Goal: Information Seeking & Learning: Learn about a topic

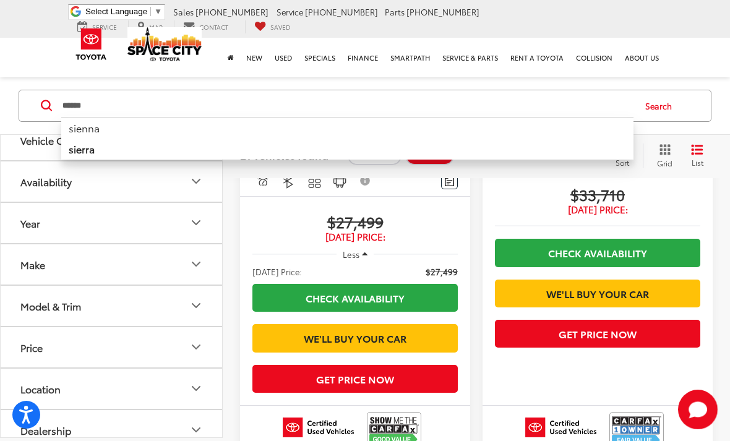
click at [82, 93] on input "******" at bounding box center [347, 106] width 572 height 30
click at [81, 104] on input "******" at bounding box center [347, 106] width 572 height 30
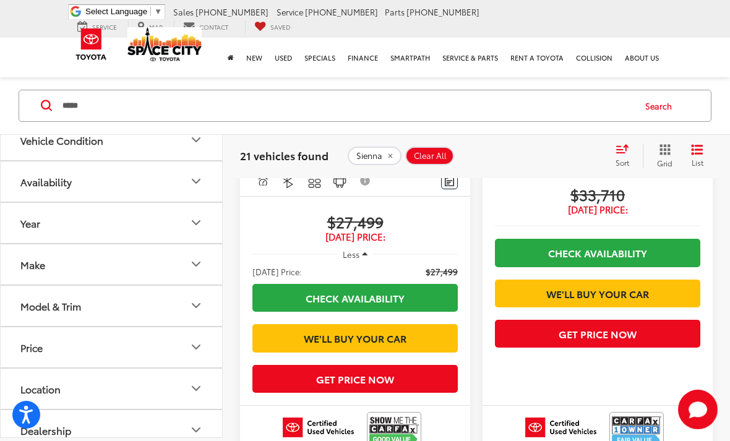
type input "*****"
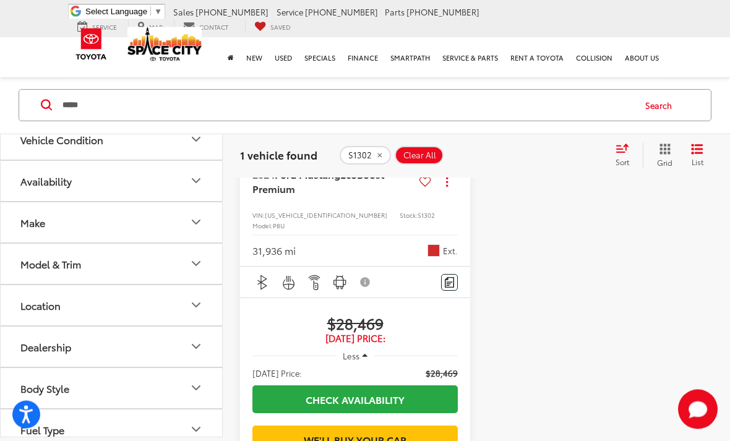
scroll to position [413, 0]
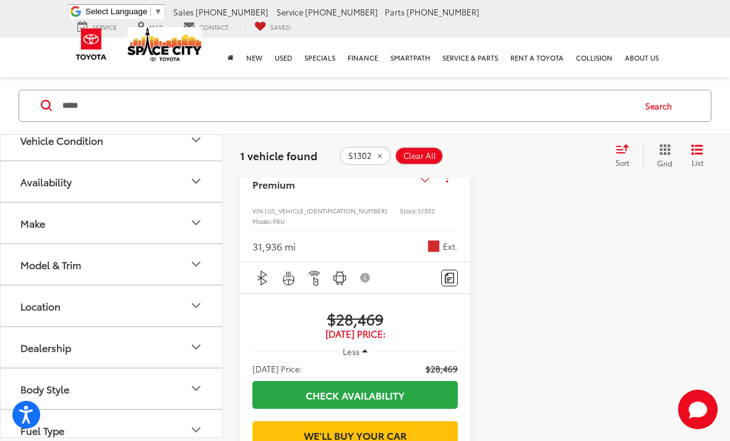
click at [372, 341] on button "Less" at bounding box center [355, 351] width 37 height 22
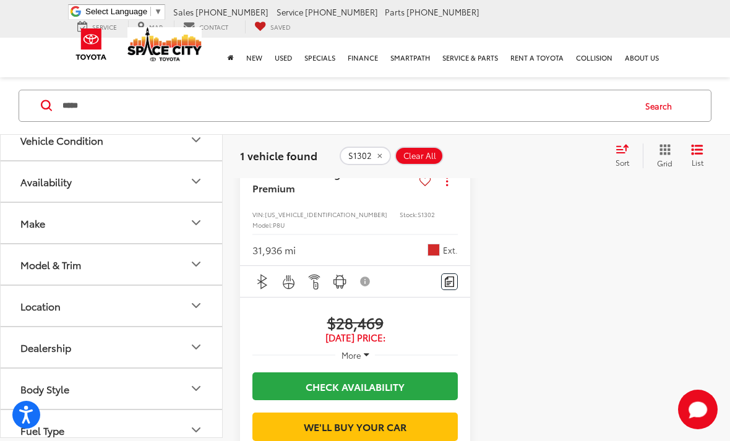
scroll to position [408, 0]
click at [367, 318] on span "$28,469" at bounding box center [354, 323] width 205 height 19
click at [341, 194] on span "2024 Ford Mustang EcoBoost Premium" at bounding box center [333, 182] width 162 height 28
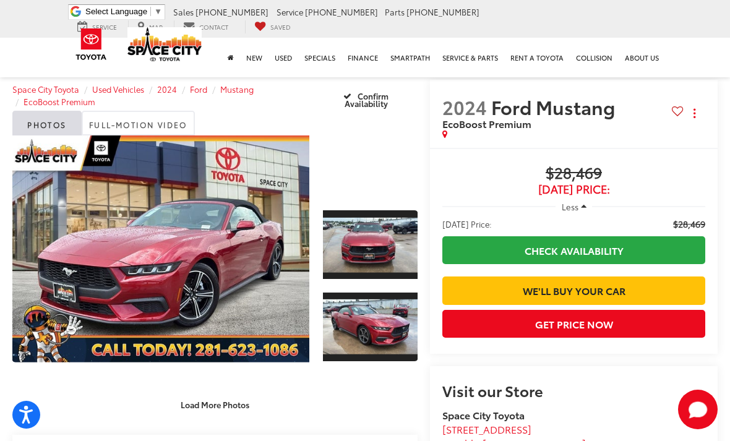
scroll to position [2, 0]
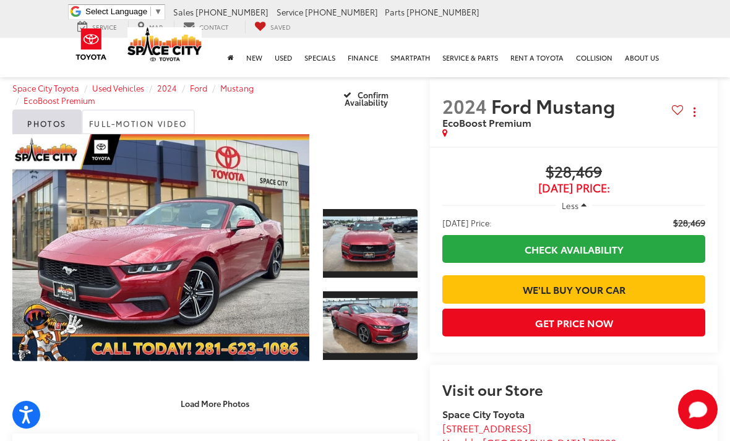
click at [356, 247] on link "Expand Photo 1" at bounding box center [370, 243] width 95 height 71
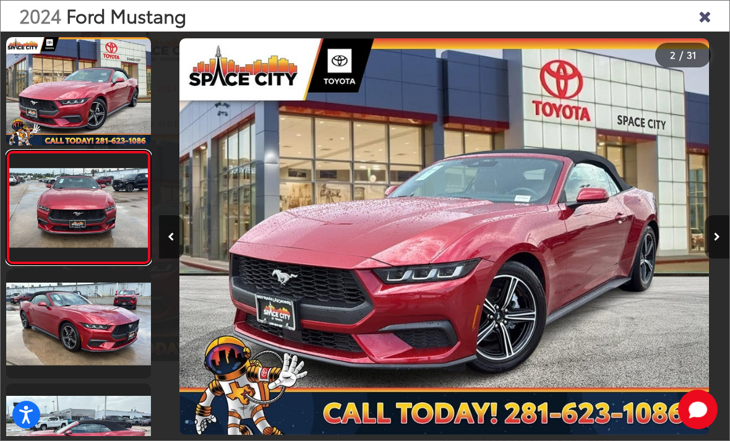
scroll to position [0, 570]
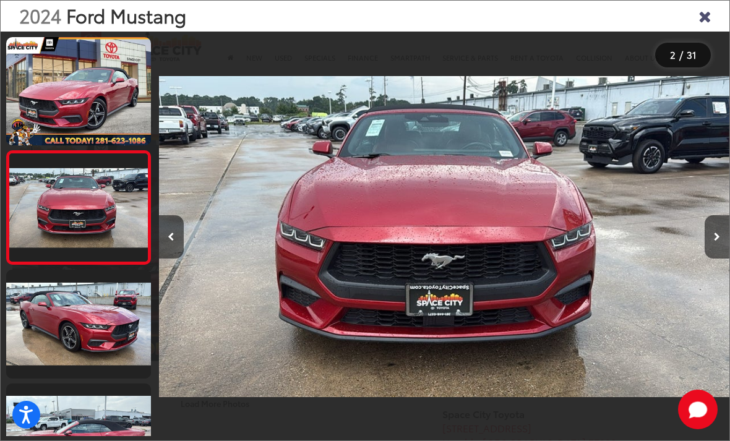
click at [715, 241] on icon "Next image" at bounding box center [717, 237] width 6 height 9
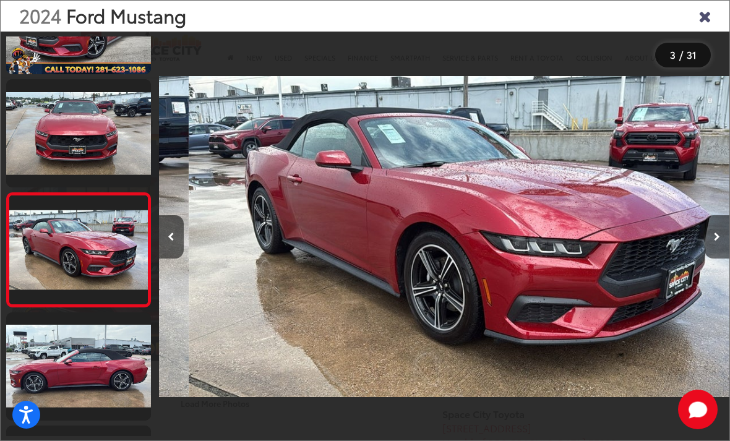
scroll to position [100, 0]
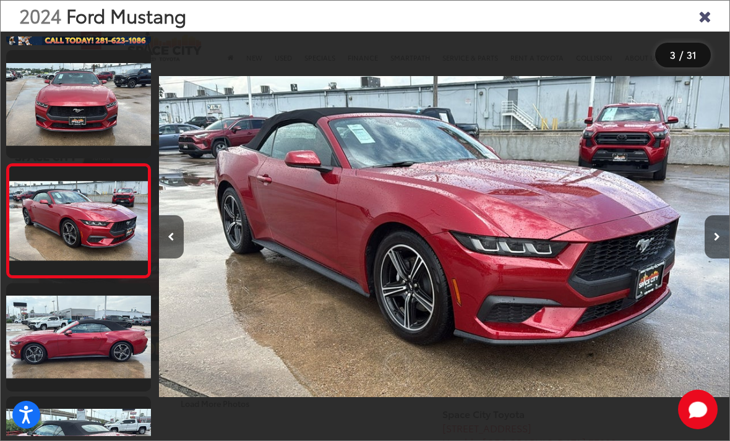
click at [721, 259] on button "Next image" at bounding box center [717, 236] width 25 height 43
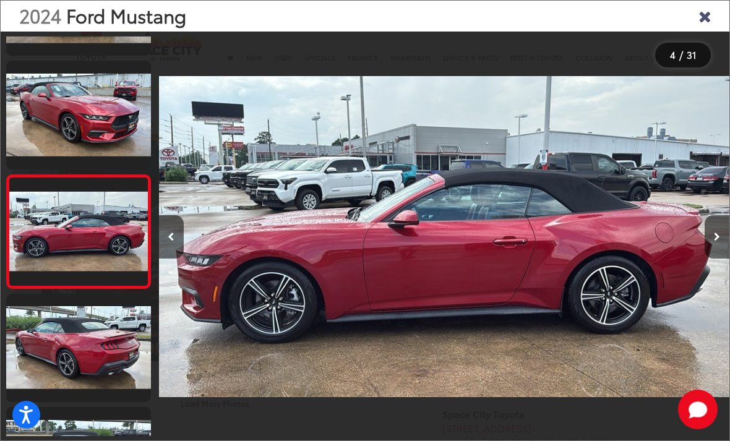
scroll to position [214, 0]
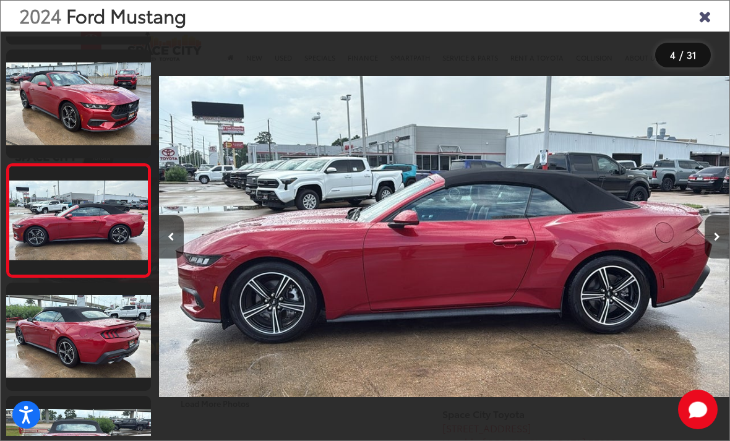
click at [722, 259] on button "Next image" at bounding box center [717, 236] width 25 height 43
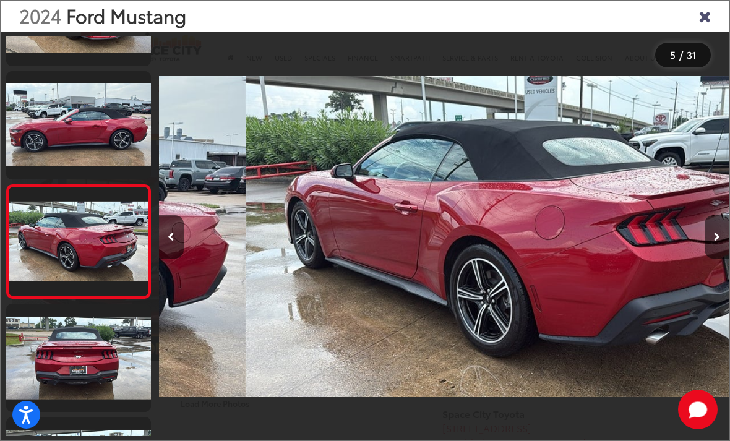
scroll to position [0, 2283]
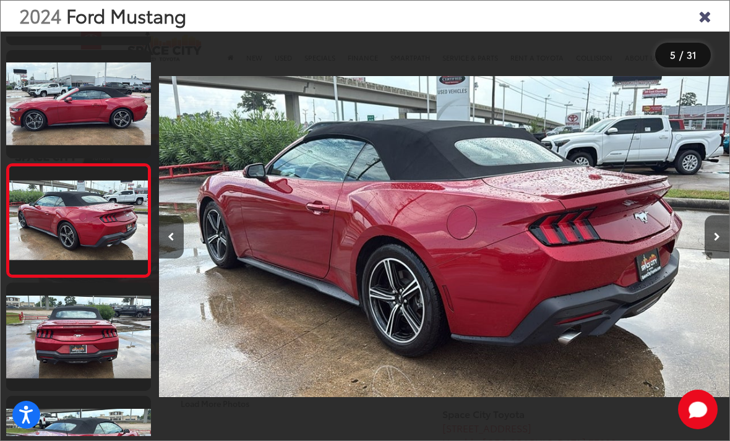
click at [711, 259] on button "Next image" at bounding box center [717, 236] width 25 height 43
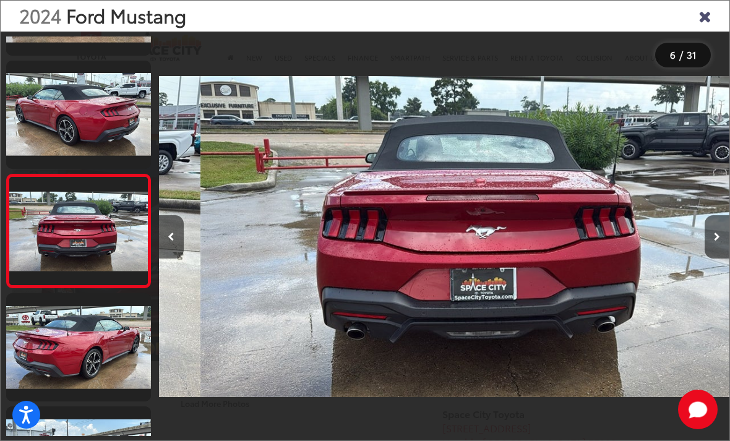
scroll to position [440, 0]
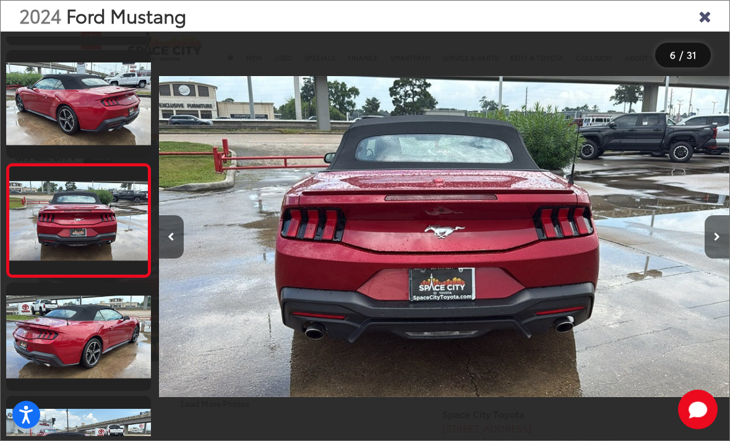
click at [717, 241] on icon "Next image" at bounding box center [717, 237] width 6 height 9
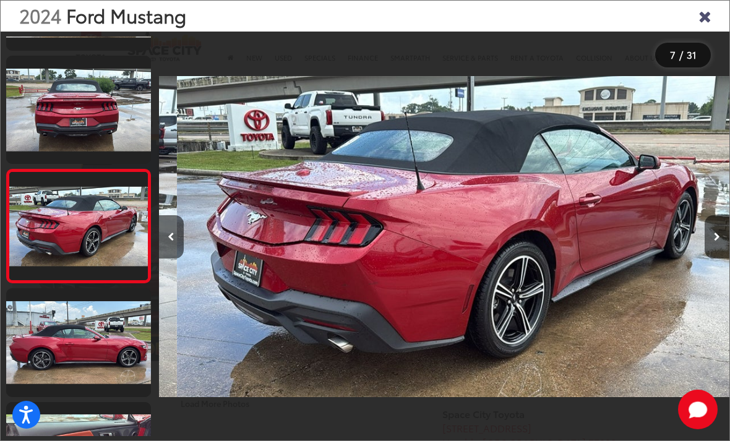
scroll to position [554, 0]
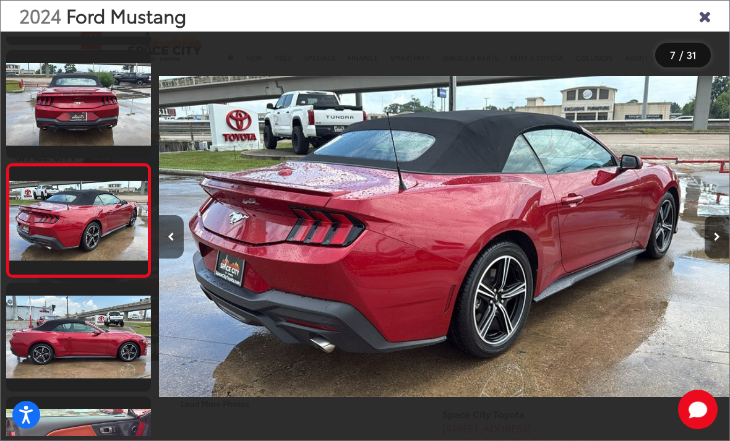
click at [712, 259] on button "Next image" at bounding box center [717, 236] width 25 height 43
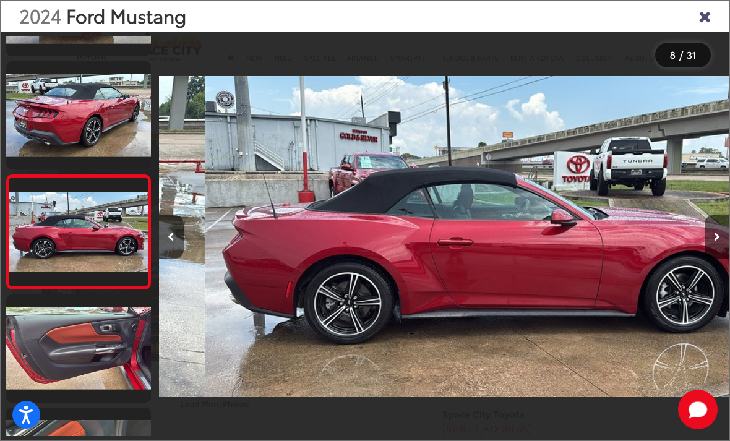
scroll to position [667, 0]
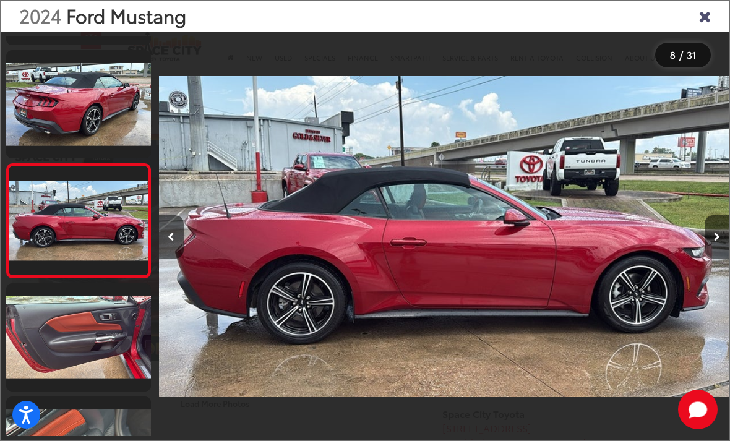
click at [711, 259] on button "Next image" at bounding box center [717, 236] width 25 height 43
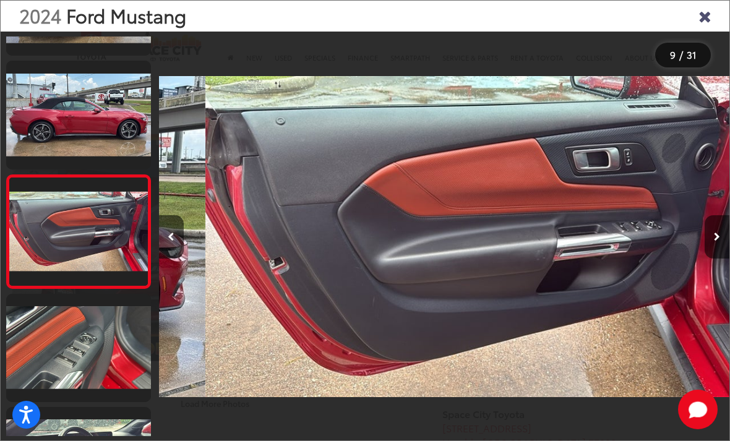
scroll to position [0, 4565]
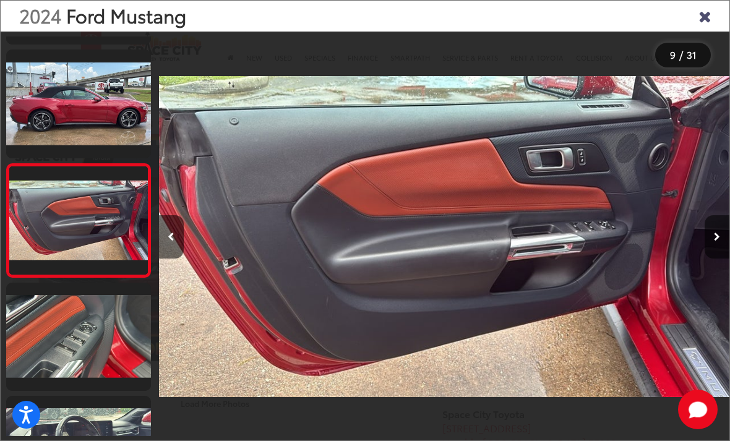
click at [713, 259] on button "Next image" at bounding box center [717, 236] width 25 height 43
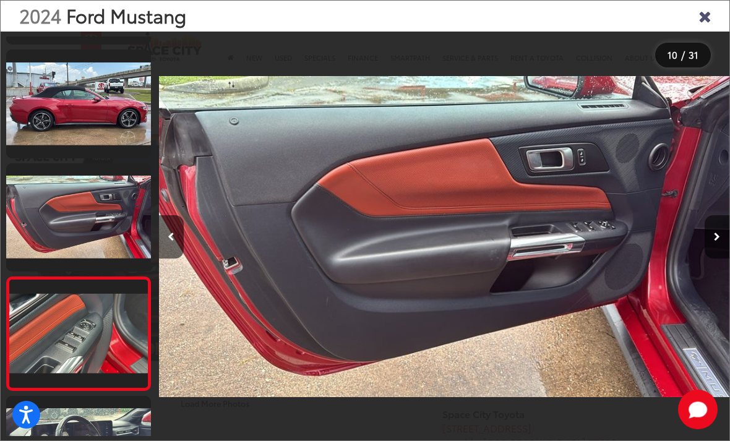
scroll to position [0, 0]
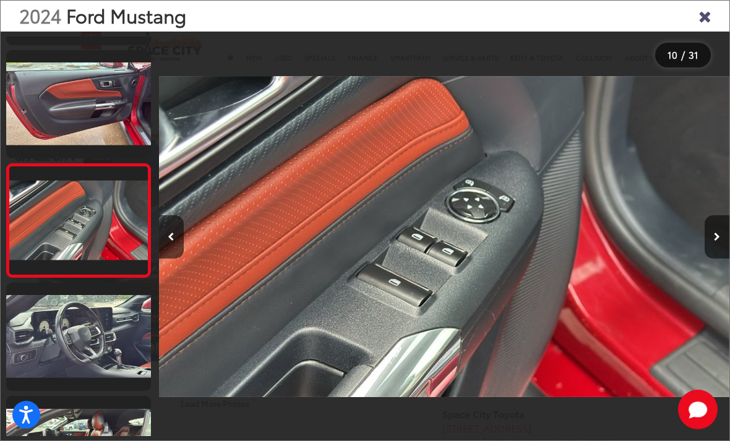
click at [713, 259] on button "Next image" at bounding box center [717, 236] width 25 height 43
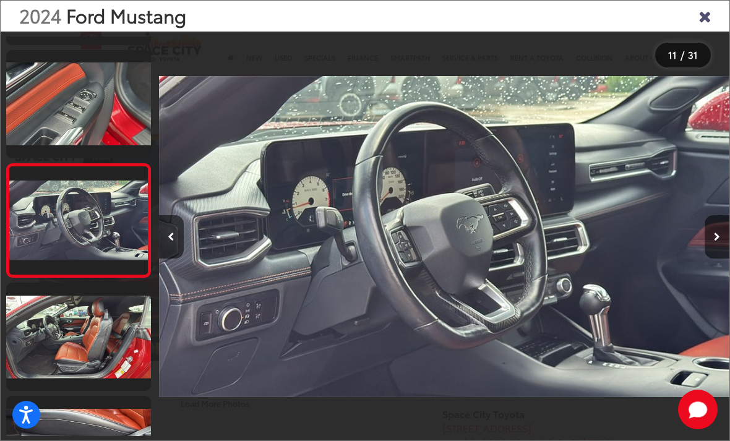
click at [712, 259] on button "Next image" at bounding box center [717, 236] width 25 height 43
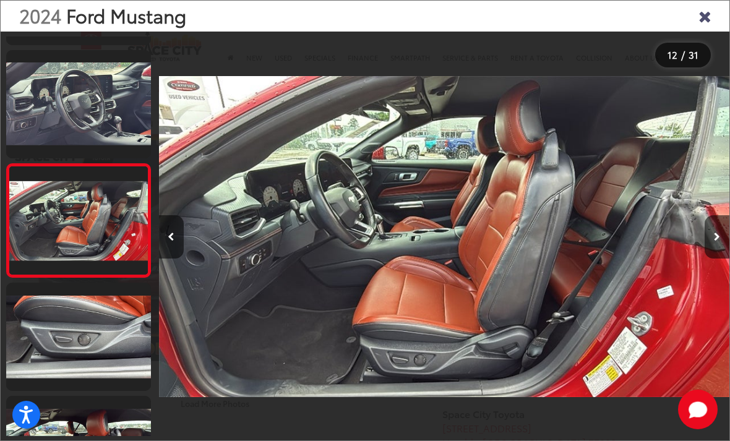
click at [161, 258] on button "Previous image" at bounding box center [171, 236] width 25 height 43
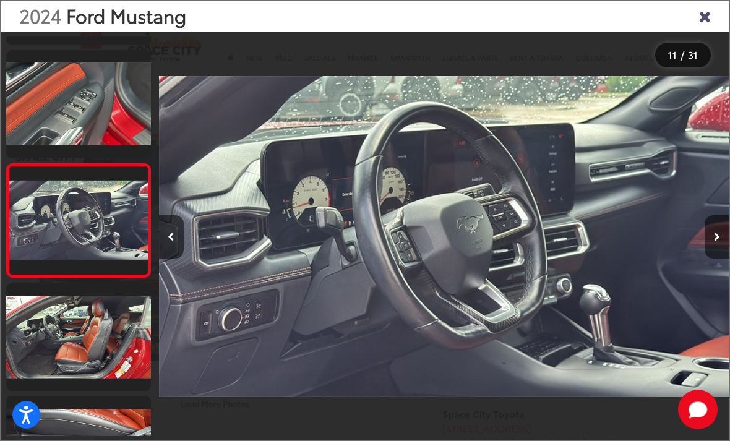
click at [700, 265] on div at bounding box center [657, 237] width 143 height 410
click at [716, 259] on button "Next image" at bounding box center [717, 236] width 25 height 43
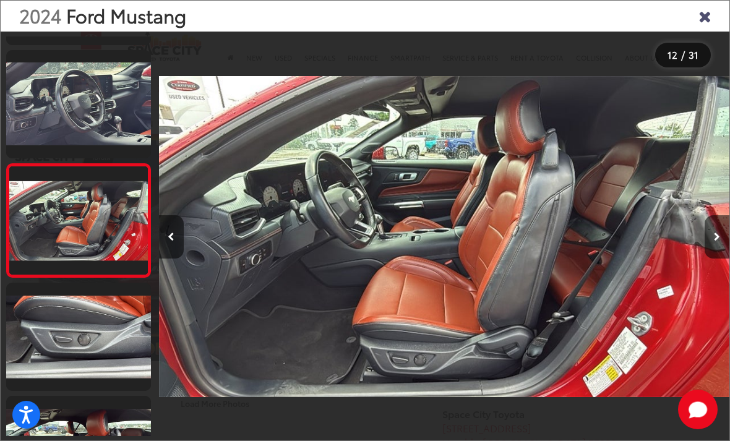
click at [711, 259] on button "Next image" at bounding box center [717, 236] width 25 height 43
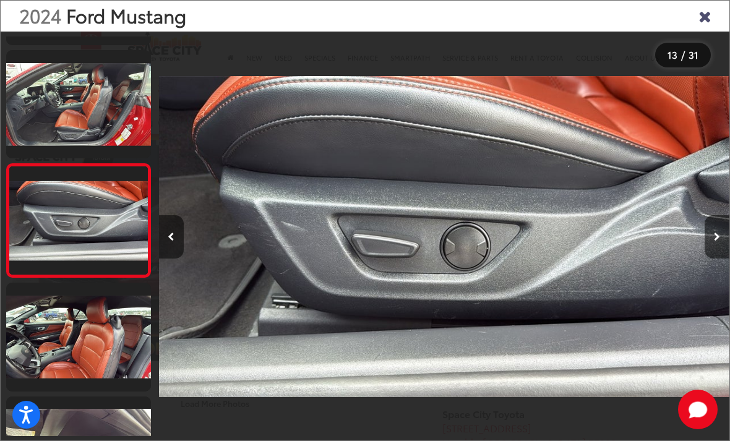
click at [170, 241] on icon "Previous image" at bounding box center [171, 237] width 7 height 9
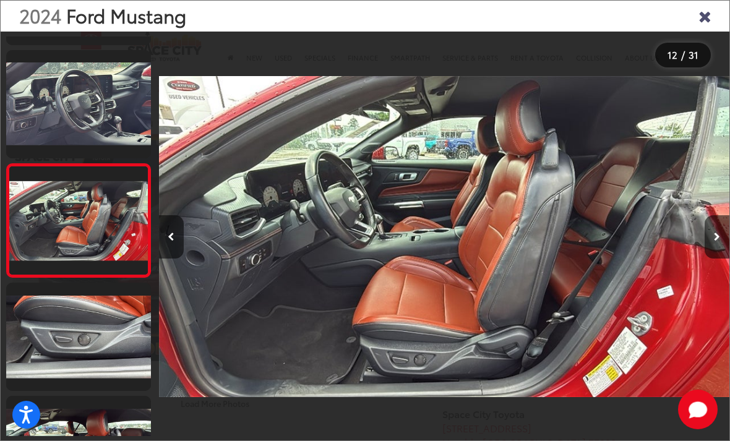
click at [706, 259] on button "Next image" at bounding box center [717, 236] width 25 height 43
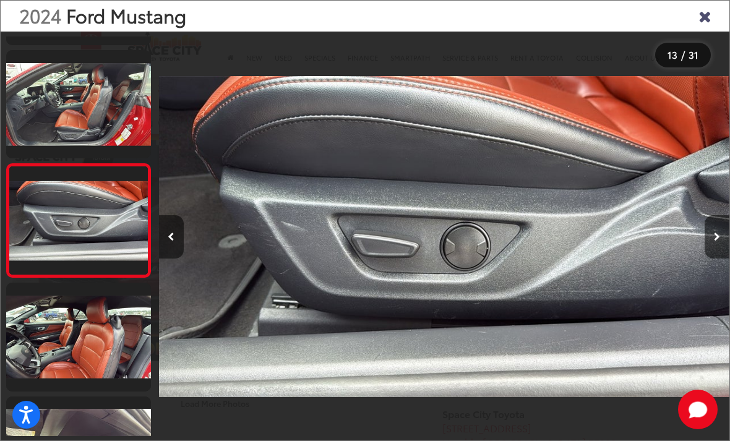
click at [710, 259] on button "Next image" at bounding box center [717, 236] width 25 height 43
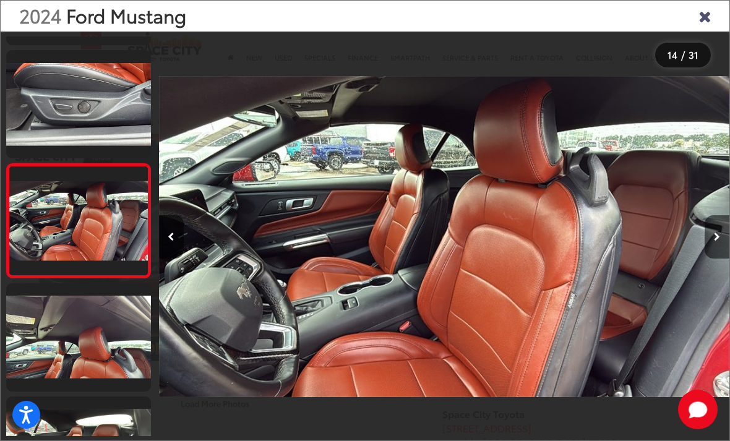
click at [711, 259] on button "Next image" at bounding box center [717, 236] width 25 height 43
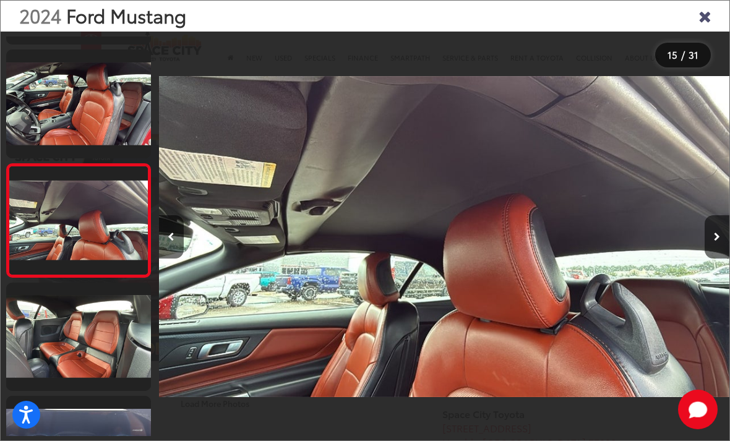
click at [708, 259] on button "Next image" at bounding box center [717, 236] width 25 height 43
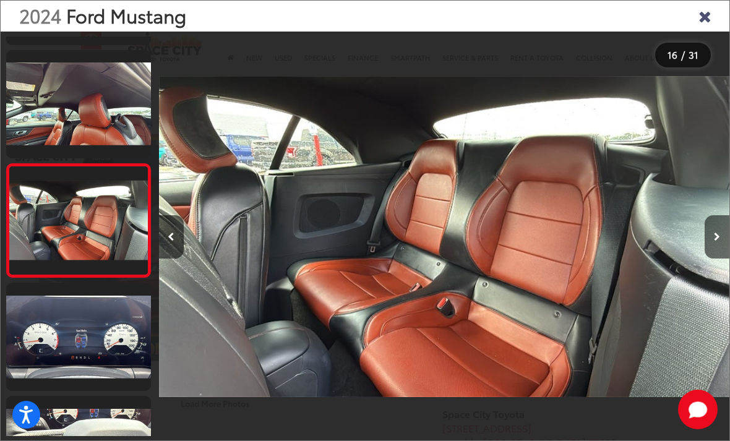
click at [708, 259] on button "Next image" at bounding box center [717, 236] width 25 height 43
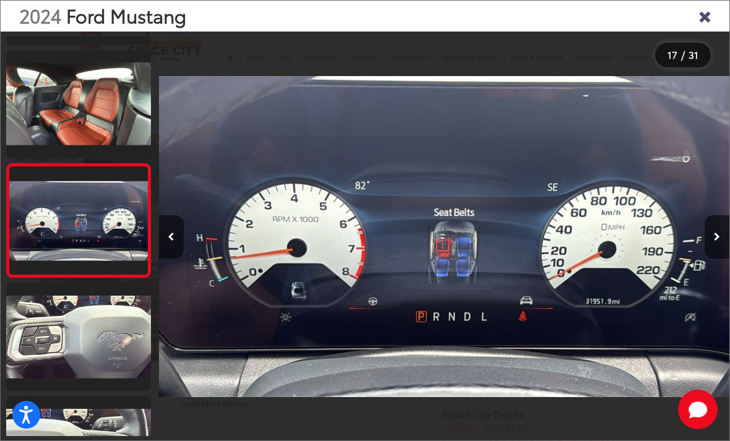
click at [178, 252] on button "Previous image" at bounding box center [171, 236] width 25 height 43
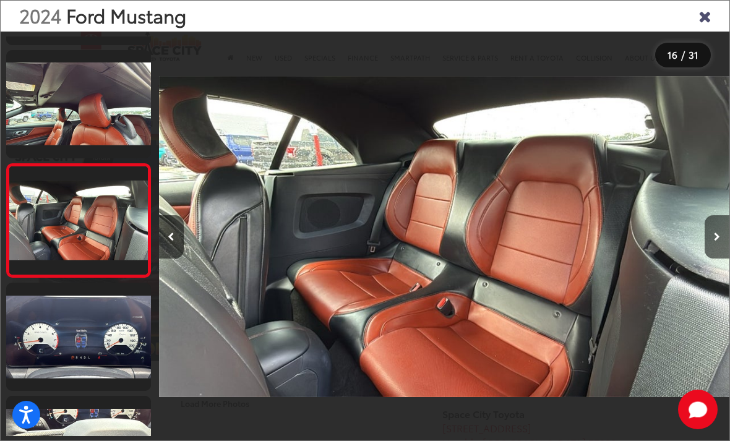
click at [705, 259] on button "Next image" at bounding box center [717, 236] width 25 height 43
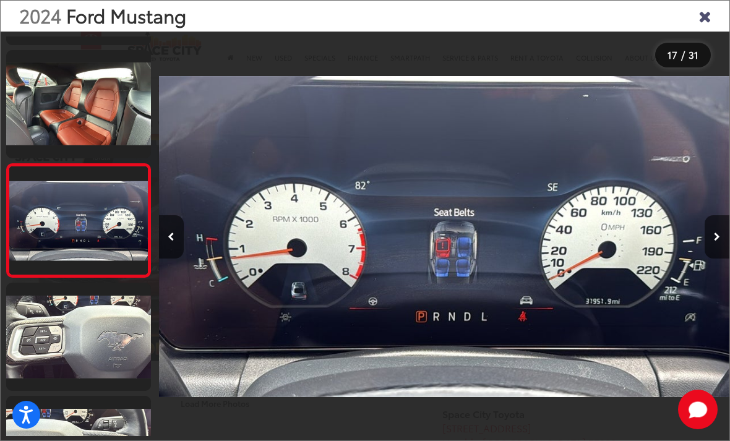
click at [706, 259] on button "Next image" at bounding box center [717, 236] width 25 height 43
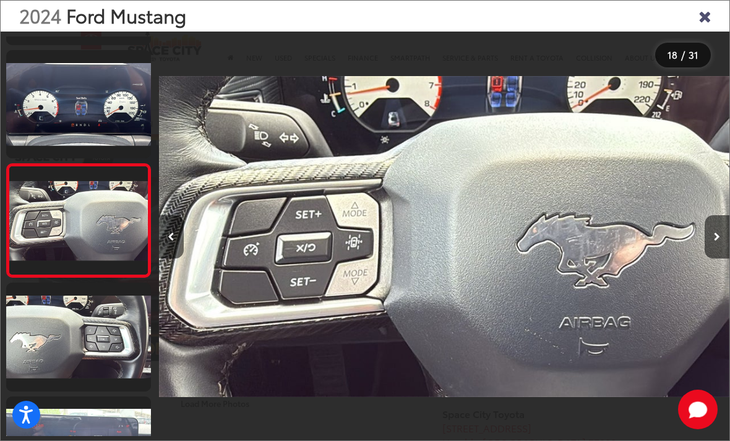
click at [711, 259] on button "Next image" at bounding box center [717, 236] width 25 height 43
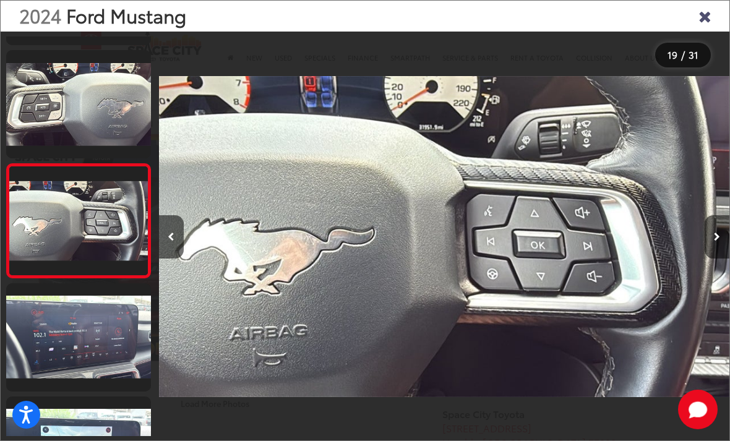
click at [713, 259] on button "Next image" at bounding box center [717, 236] width 25 height 43
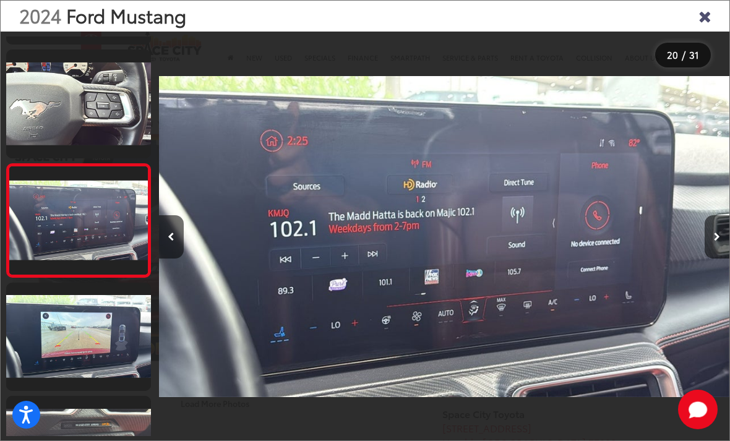
click at [711, 259] on button "Next image" at bounding box center [717, 236] width 25 height 43
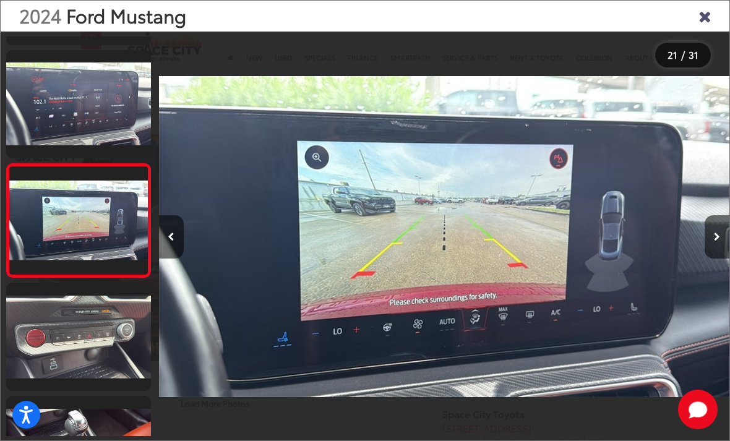
click at [706, 259] on button "Next image" at bounding box center [717, 236] width 25 height 43
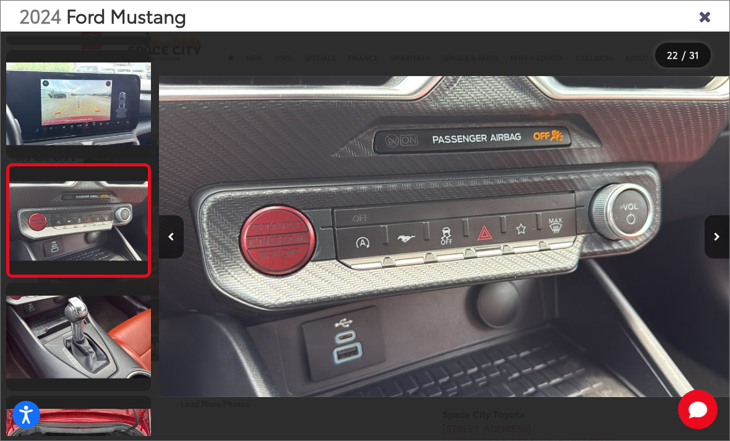
click at [712, 259] on button "Next image" at bounding box center [717, 236] width 25 height 43
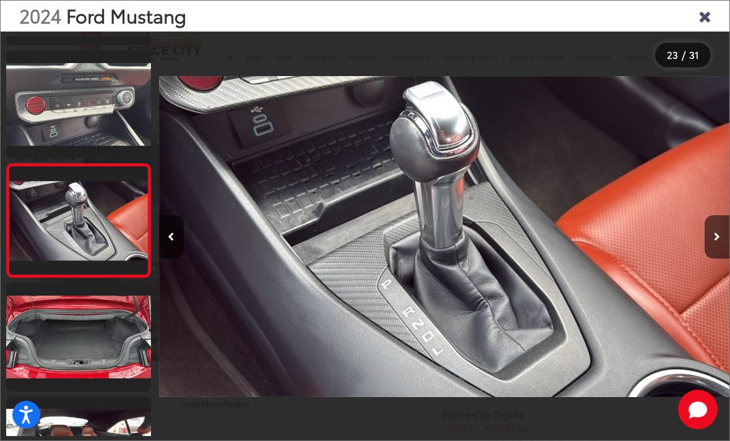
click at [714, 259] on button "Next image" at bounding box center [717, 236] width 25 height 43
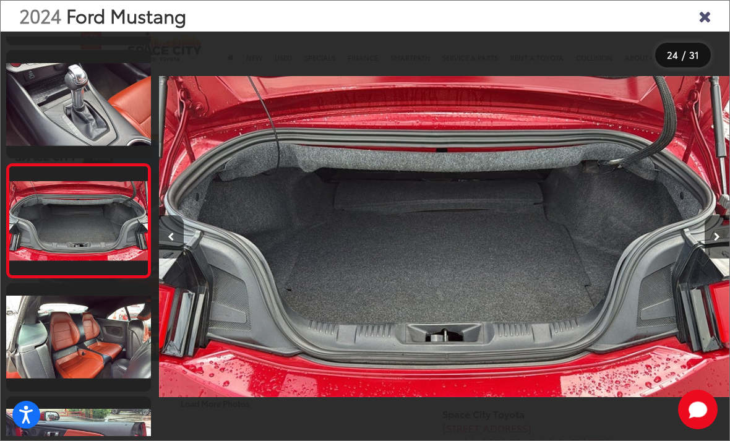
click at [715, 259] on button "Next image" at bounding box center [717, 236] width 25 height 43
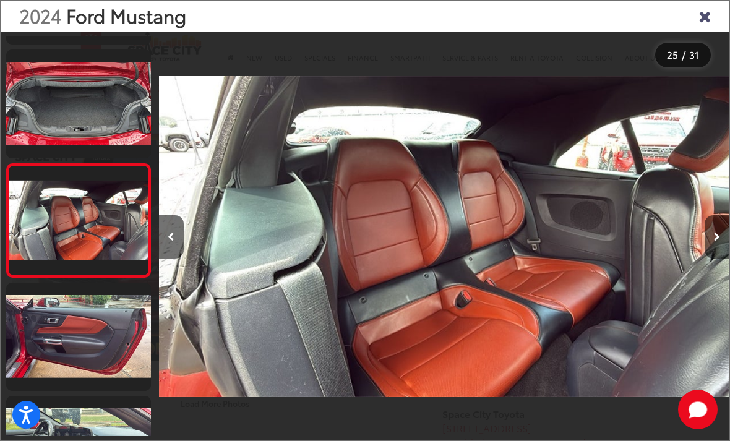
click at [667, 365] on div at bounding box center [657, 237] width 143 height 410
click at [695, 22] on div "2024 Ford Mustang" at bounding box center [365, 16] width 729 height 31
click at [706, 17] on icon "Close gallery" at bounding box center [704, 15] width 12 height 16
